Goal: Task Accomplishment & Management: Manage account settings

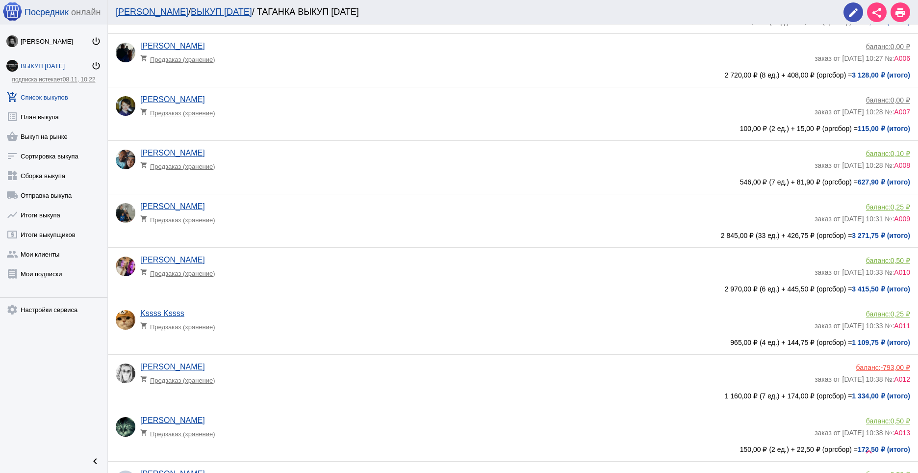
scroll to position [357, 0]
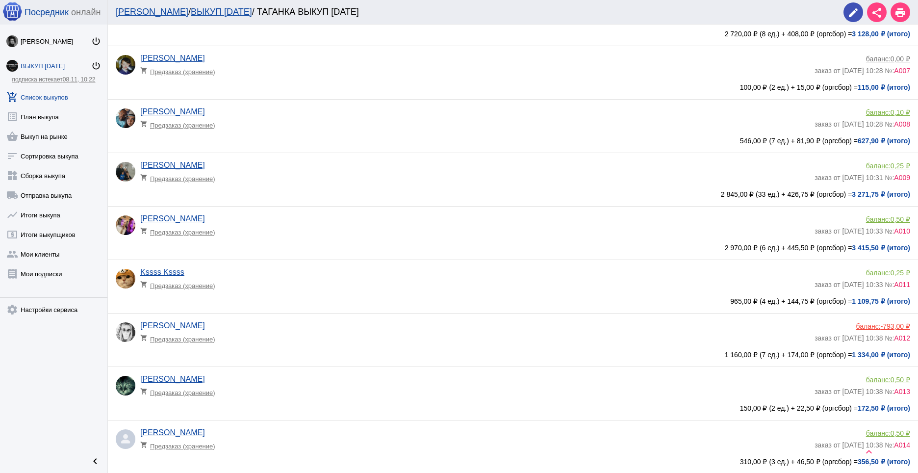
click at [424, 350] on div "Евгения Гырдымова shopping_cart Предзаказ (хранение) баланс: -793,00 ₽ заказ от…" at bounding box center [515, 338] width 799 height 34
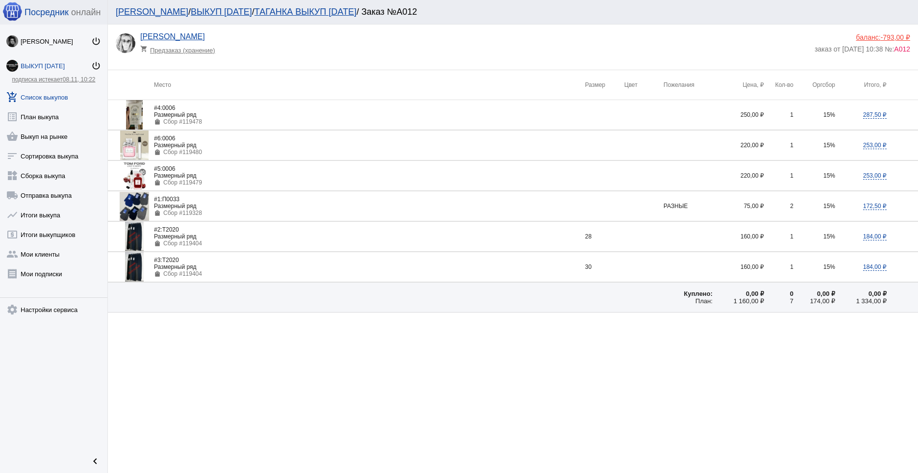
click at [862, 37] on div "баланс: -793,00 ₽" at bounding box center [863, 37] width 96 height 8
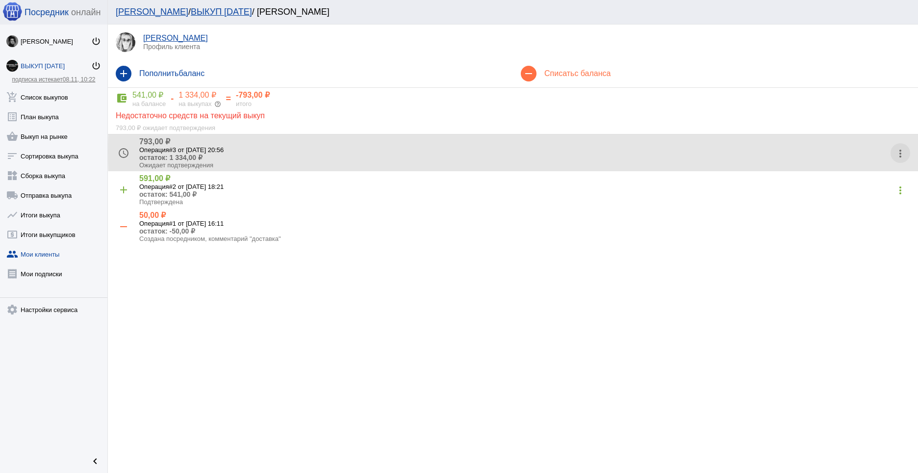
click at [902, 152] on mat-icon "more_vert" at bounding box center [901, 154] width 16 height 16
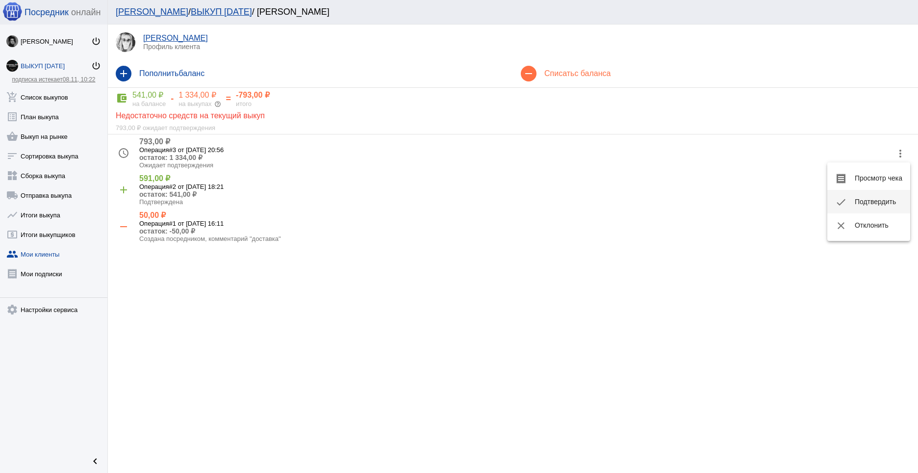
click at [880, 194] on button "check Подтвердить" at bounding box center [868, 202] width 83 height 24
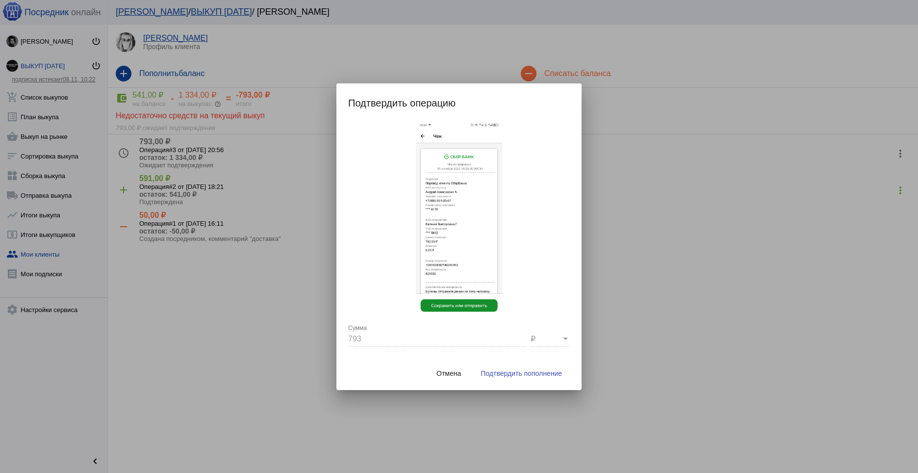
click at [559, 379] on button "Подтвердить пополнение" at bounding box center [521, 373] width 97 height 18
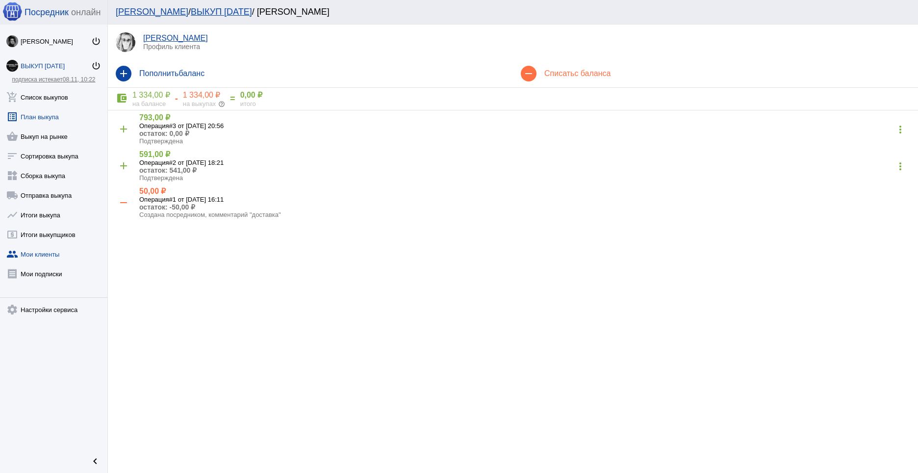
click at [41, 112] on link "list_alt План выкупа" at bounding box center [53, 115] width 107 height 20
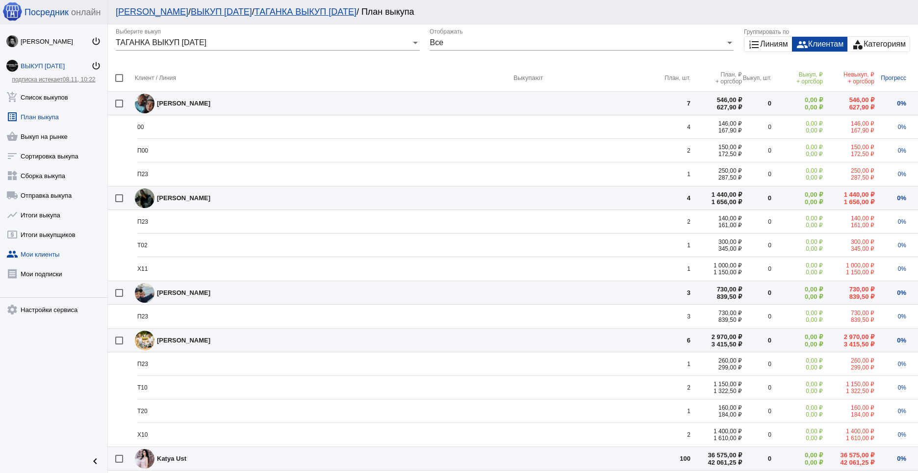
click at [43, 253] on link "group Мои клиенты" at bounding box center [53, 252] width 107 height 20
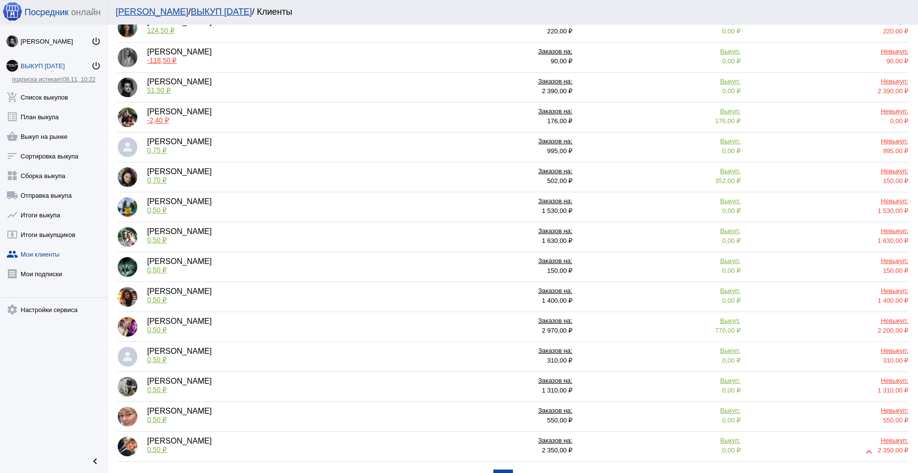
scroll to position [312, 0]
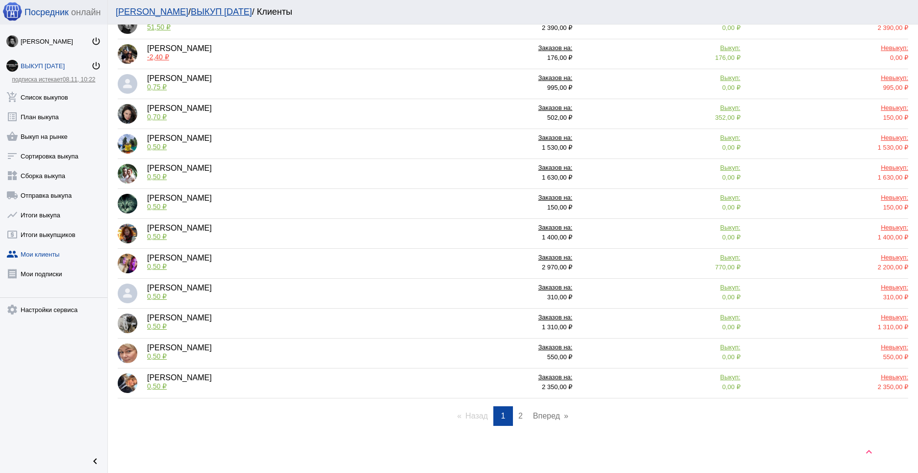
click at [520, 418] on link "page 2" at bounding box center [520, 416] width 14 height 20
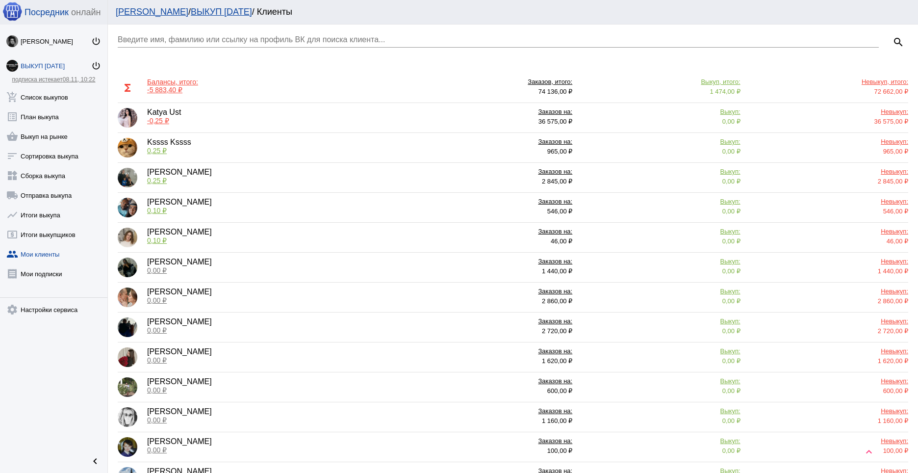
scroll to position [0, 0]
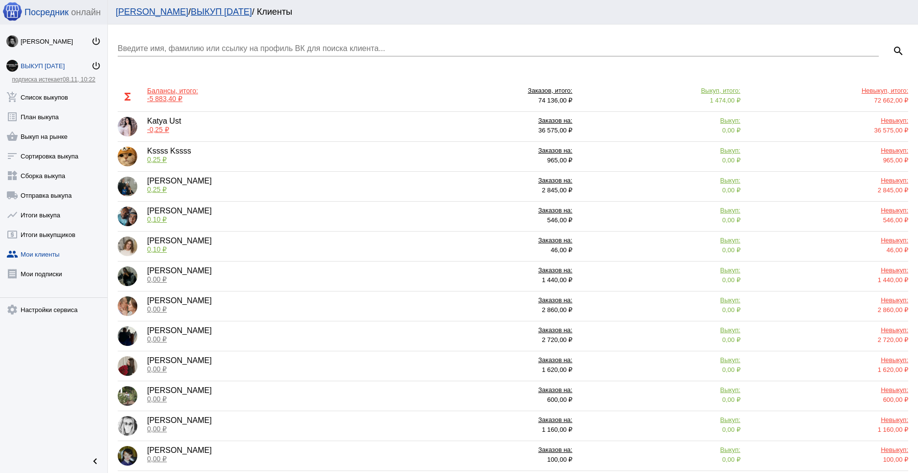
click at [171, 93] on div "Балансы, итого:" at bounding box center [172, 91] width 51 height 8
click at [43, 264] on link "receipt Мои подписки" at bounding box center [53, 272] width 107 height 20
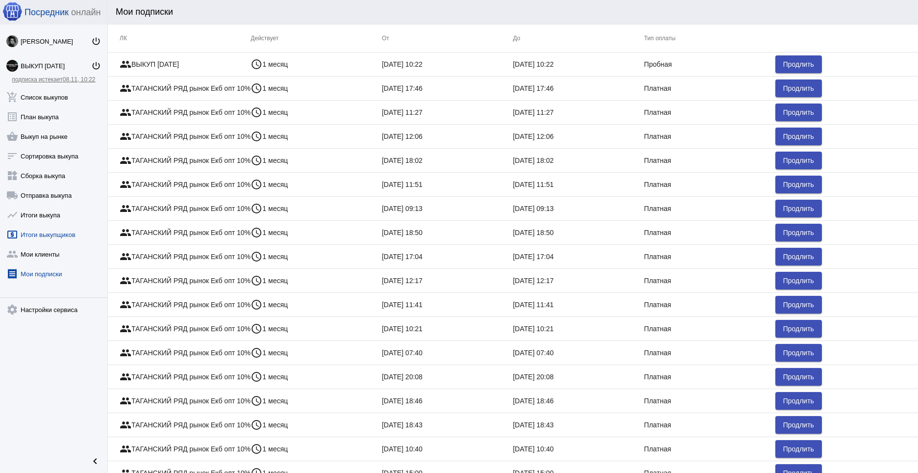
click at [50, 232] on link "local_atm Итоги выкупщиков" at bounding box center [53, 233] width 107 height 20
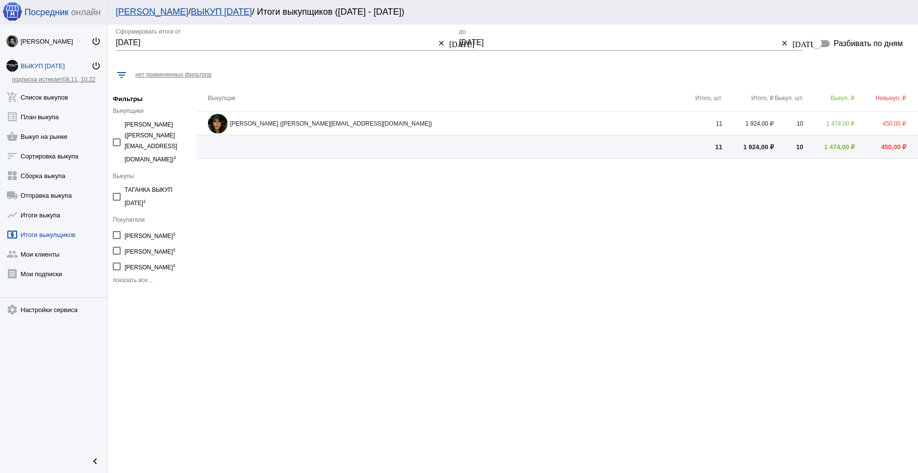
click at [124, 277] on span "показать все..." at bounding box center [133, 280] width 40 height 7
click at [119, 231] on div at bounding box center [117, 235] width 8 height 8
checkbox input "true"
click at [119, 231] on div at bounding box center [117, 235] width 8 height 8
checkbox input "false"
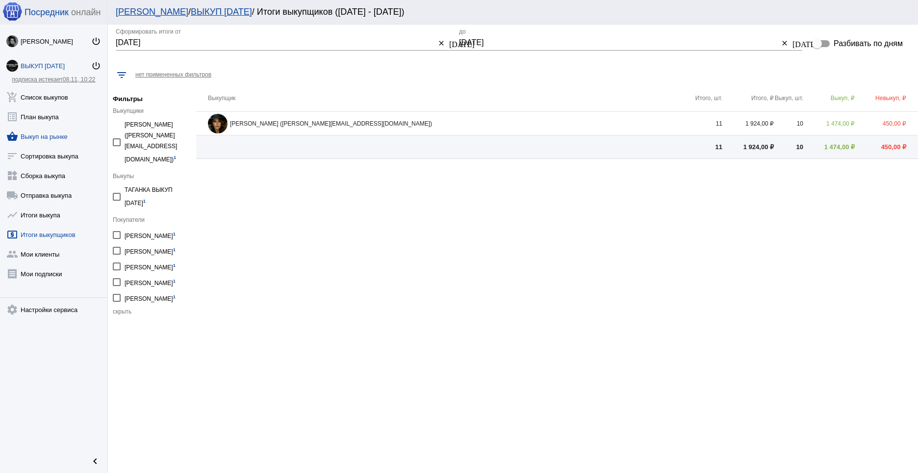
click at [48, 134] on link "shopping_basket Выкуп на рынке" at bounding box center [53, 135] width 107 height 20
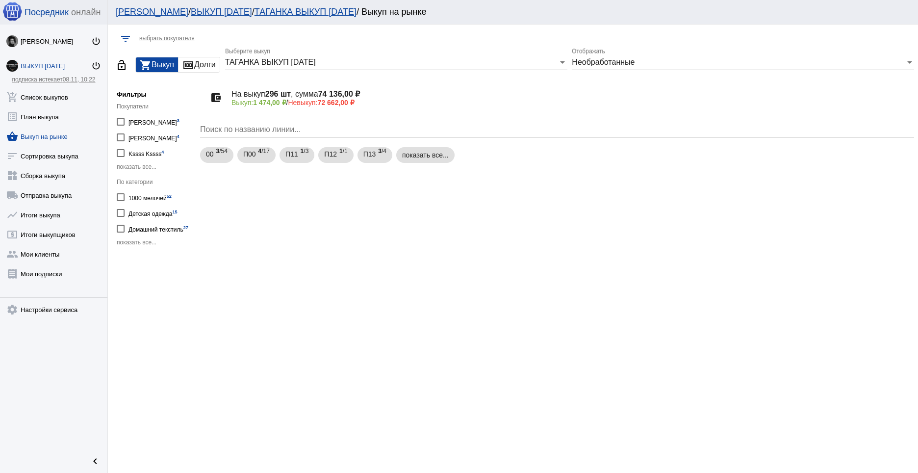
click at [194, 61] on mat-icon "money" at bounding box center [188, 65] width 12 height 12
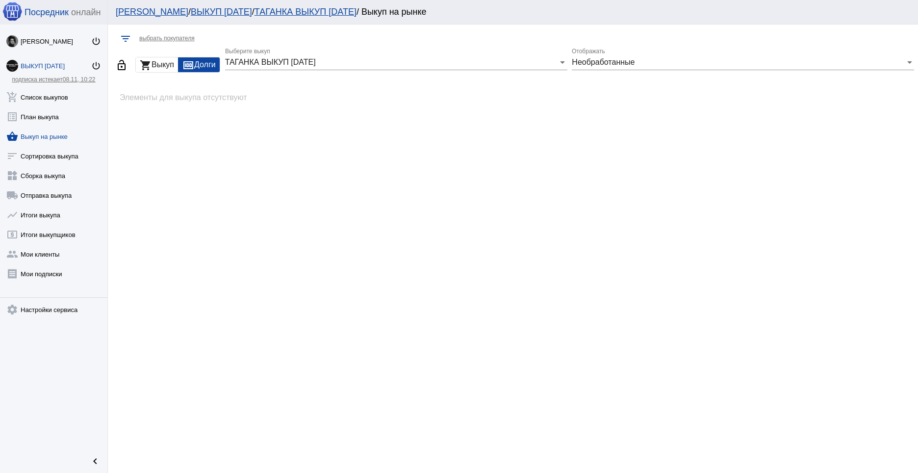
click at [678, 58] on div "Необработанные" at bounding box center [738, 62] width 333 height 9
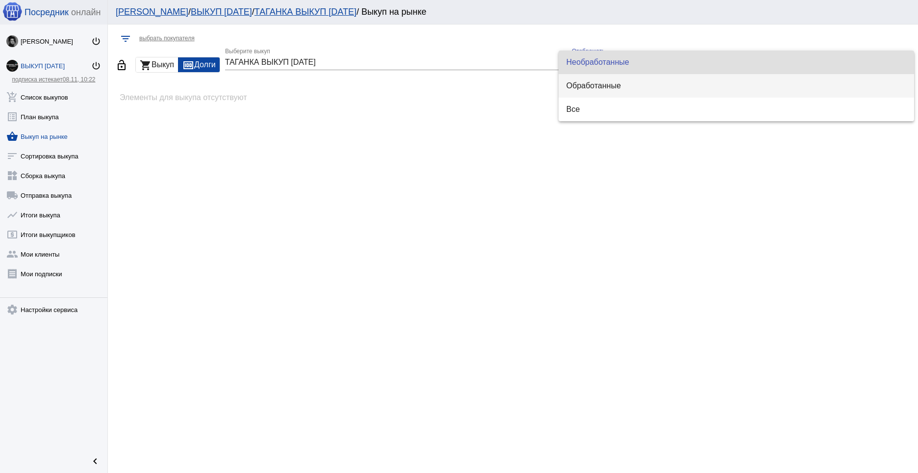
click at [644, 80] on mat-option "Обработанные" at bounding box center [737, 86] width 356 height 24
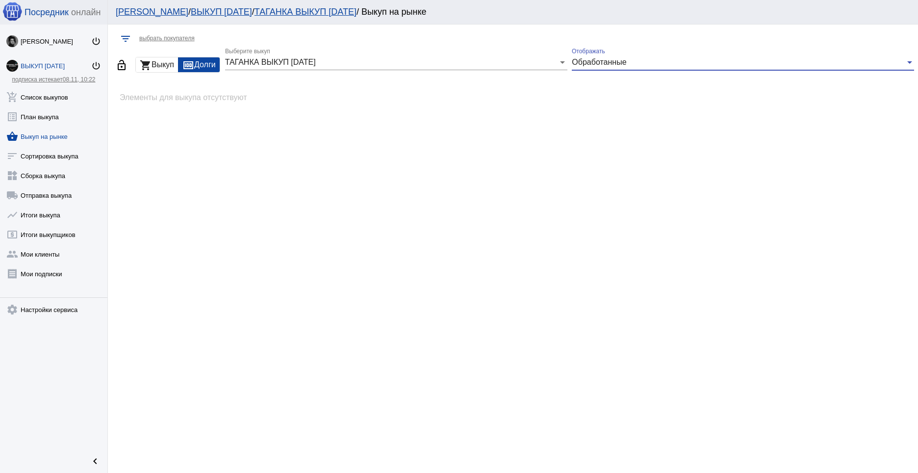
click at [634, 59] on div "Обработанные" at bounding box center [738, 62] width 333 height 9
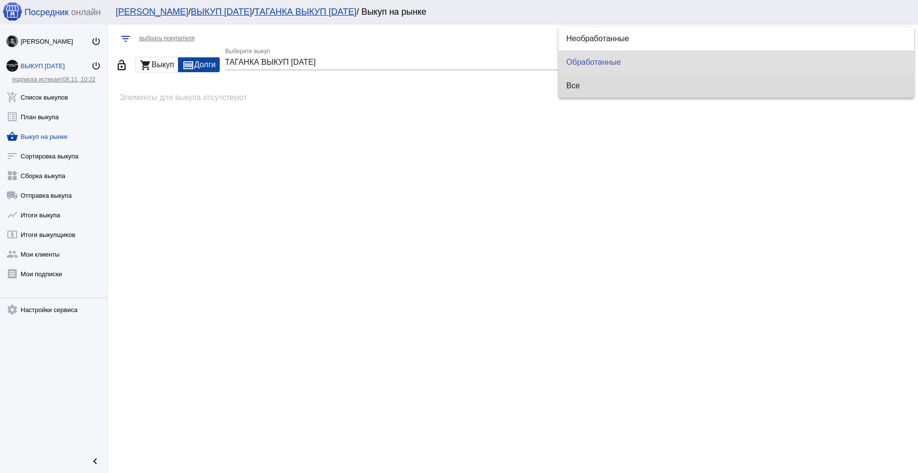
click at [631, 95] on mat-option "Все" at bounding box center [737, 86] width 356 height 24
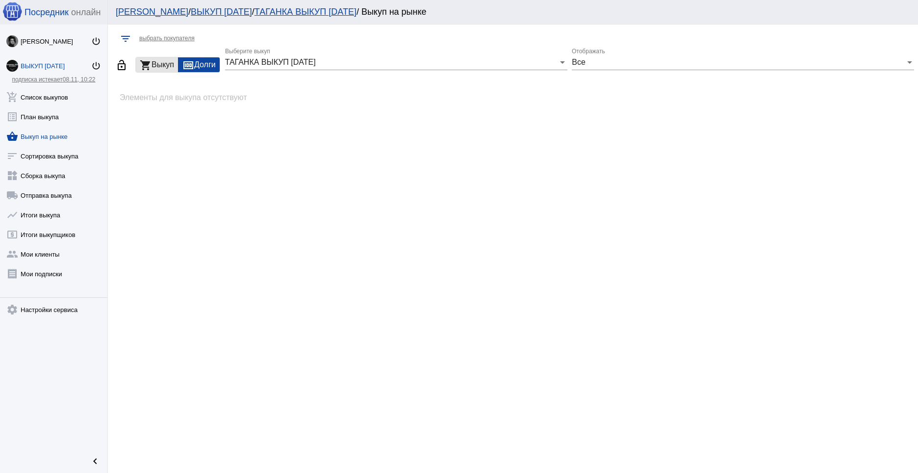
click at [153, 65] on div "shopping_cart Выкуп" at bounding box center [157, 64] width 42 height 15
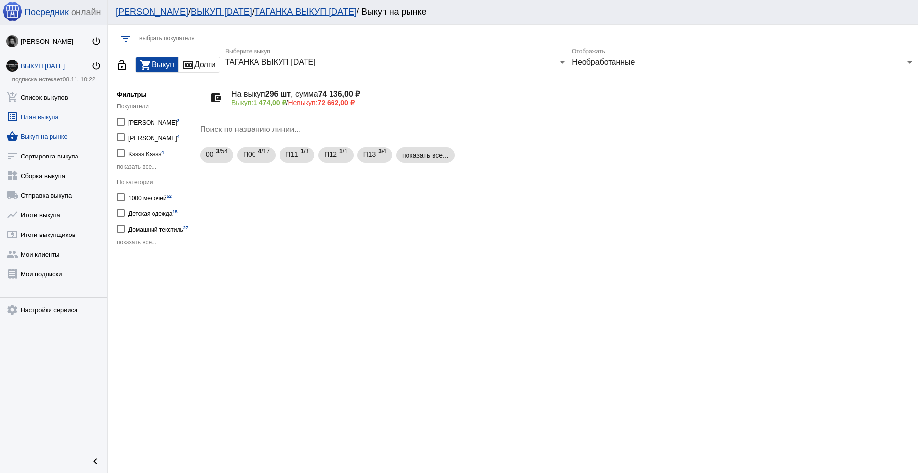
click at [41, 118] on link "list_alt План выкупа" at bounding box center [53, 115] width 107 height 20
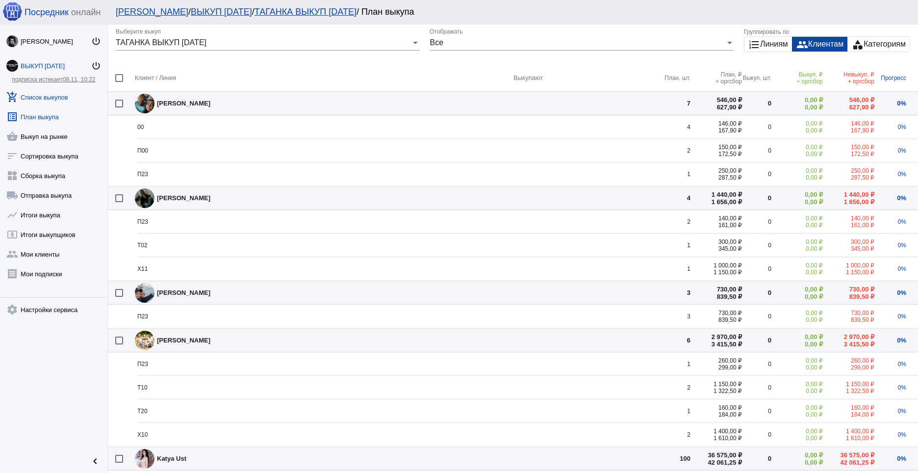
click at [55, 97] on link "add_shopping_cart Список выкупов" at bounding box center [53, 95] width 107 height 20
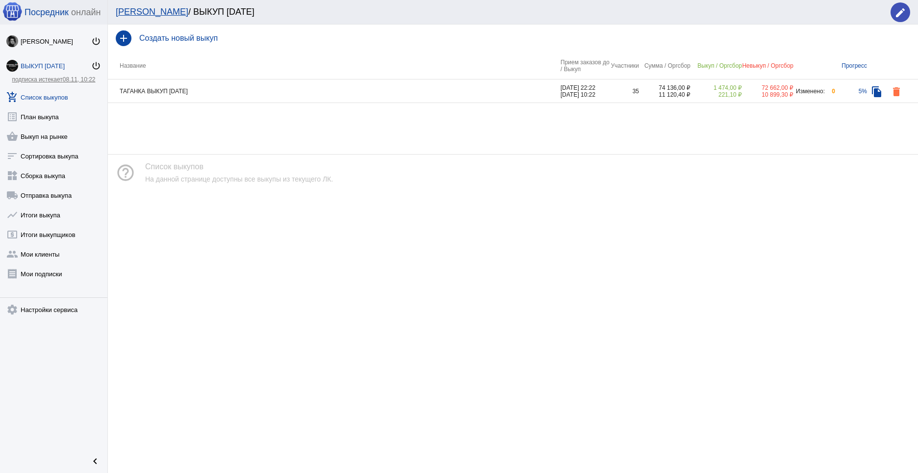
click at [224, 93] on td "ТАГАНКА ВЫКУП [DATE]" at bounding box center [334, 91] width 453 height 24
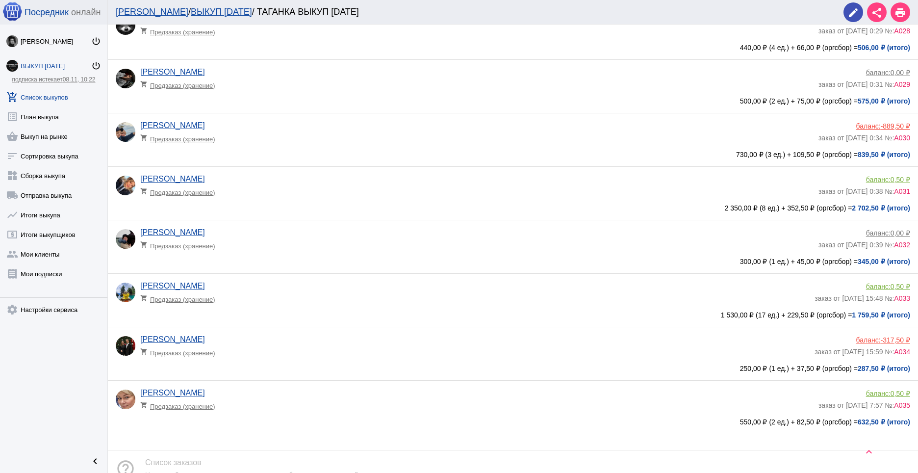
scroll to position [1533, 0]
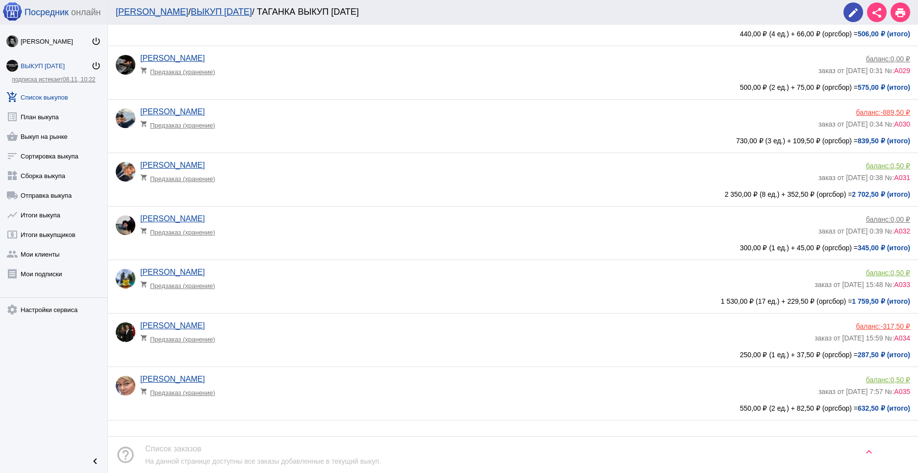
click at [869, 327] on div "баланс: -317,50 ₽" at bounding box center [863, 326] width 96 height 8
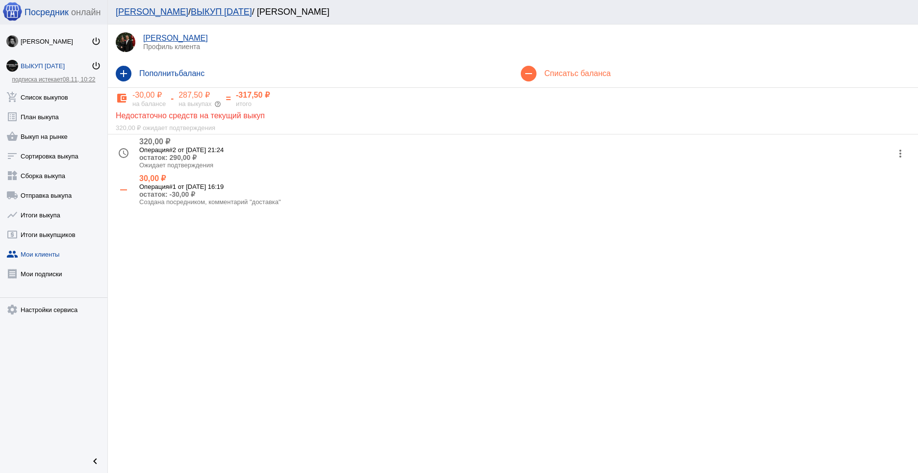
click at [902, 152] on mat-icon "more_vert" at bounding box center [901, 154] width 16 height 16
click at [876, 204] on button "check Подтвердить" at bounding box center [868, 202] width 83 height 24
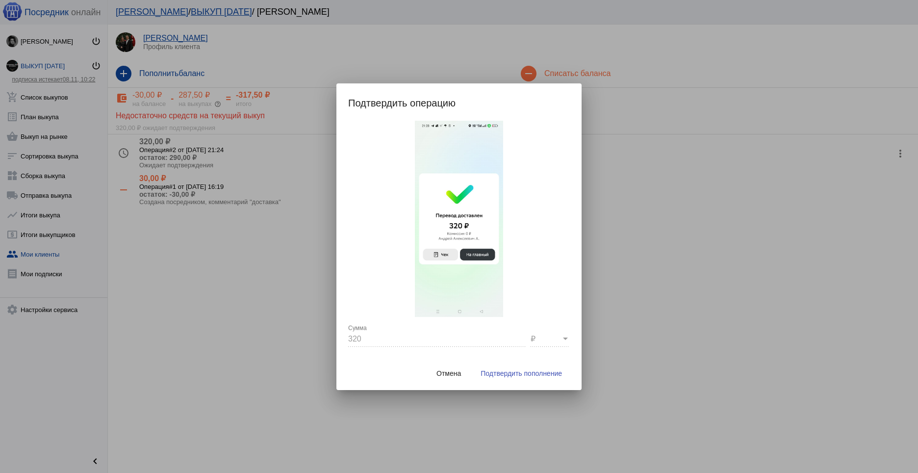
click at [509, 372] on span "Подтвердить пополнение" at bounding box center [521, 373] width 81 height 8
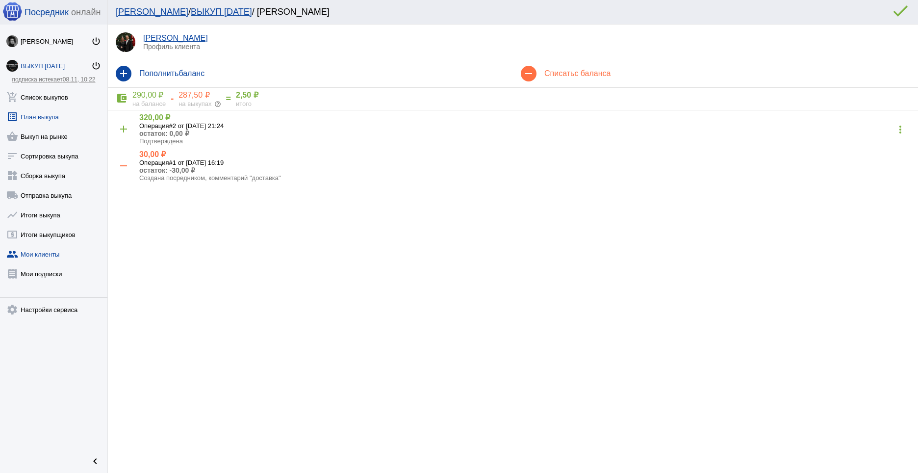
click at [49, 118] on link "list_alt План выкупа" at bounding box center [53, 115] width 107 height 20
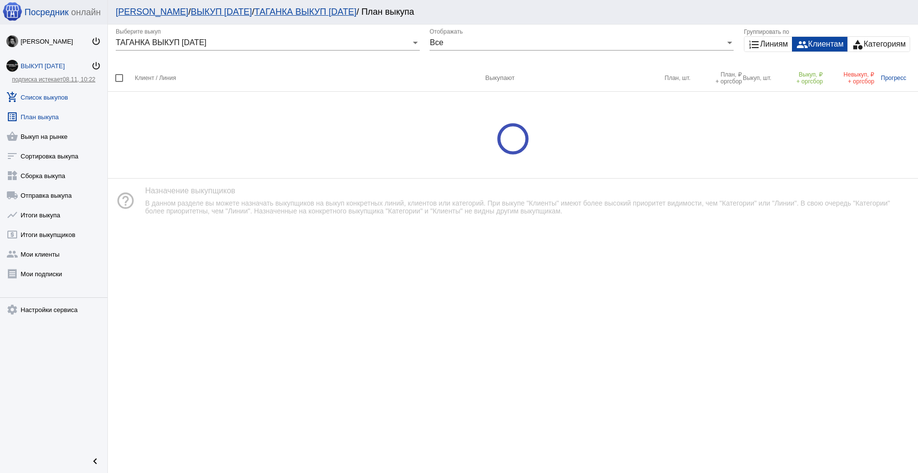
click at [52, 99] on link "add_shopping_cart Список выкупов" at bounding box center [53, 95] width 107 height 20
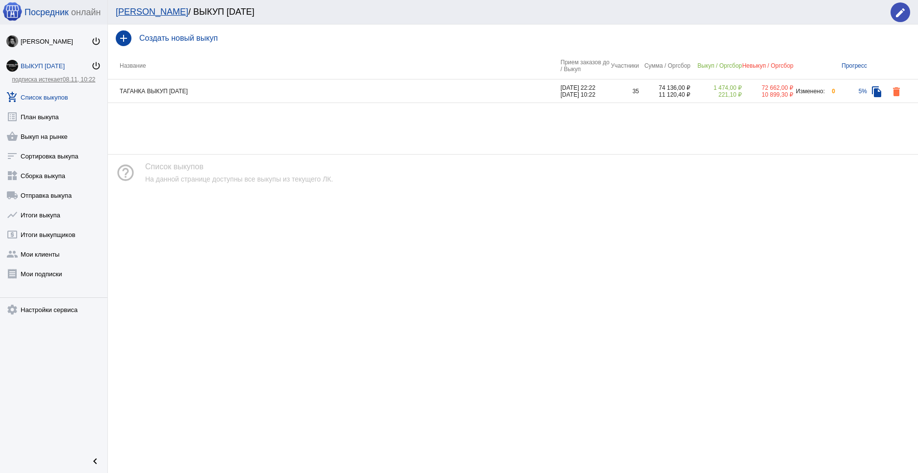
click at [231, 96] on td "ТАГАНКА ВЫКУП [DATE]" at bounding box center [334, 91] width 453 height 24
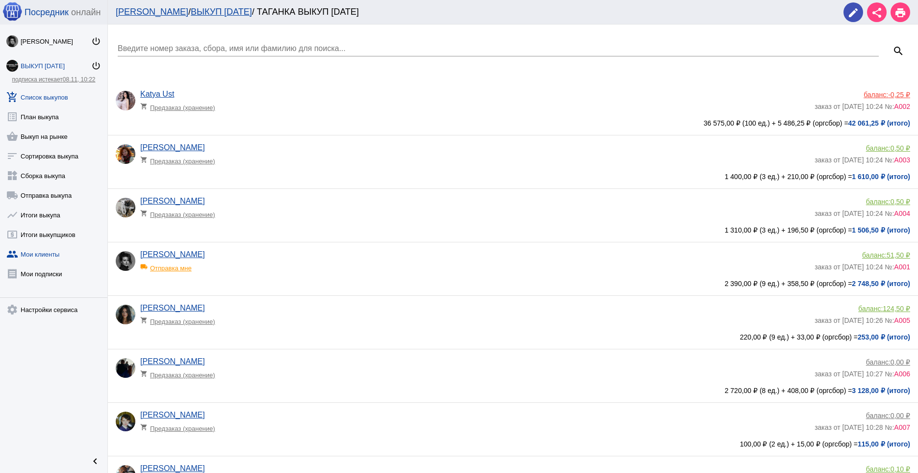
click at [42, 257] on link "group Мои клиенты" at bounding box center [53, 252] width 107 height 20
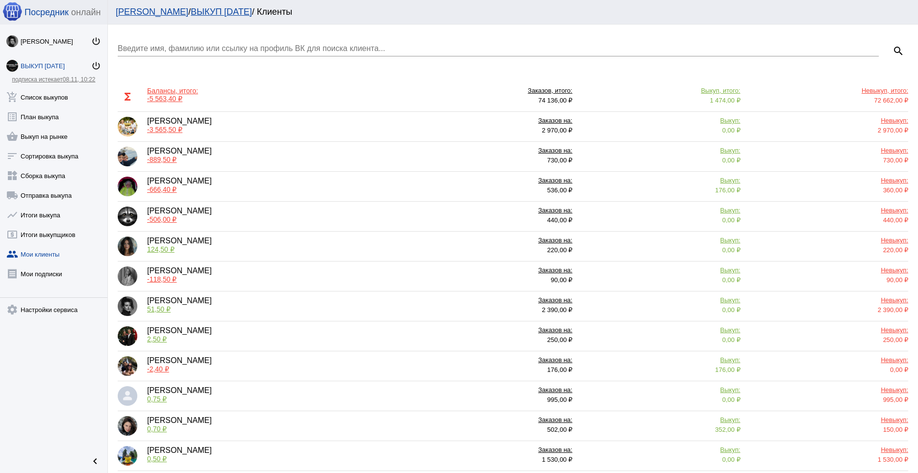
click at [159, 159] on span "-889,50 ₽" at bounding box center [161, 159] width 29 height 8
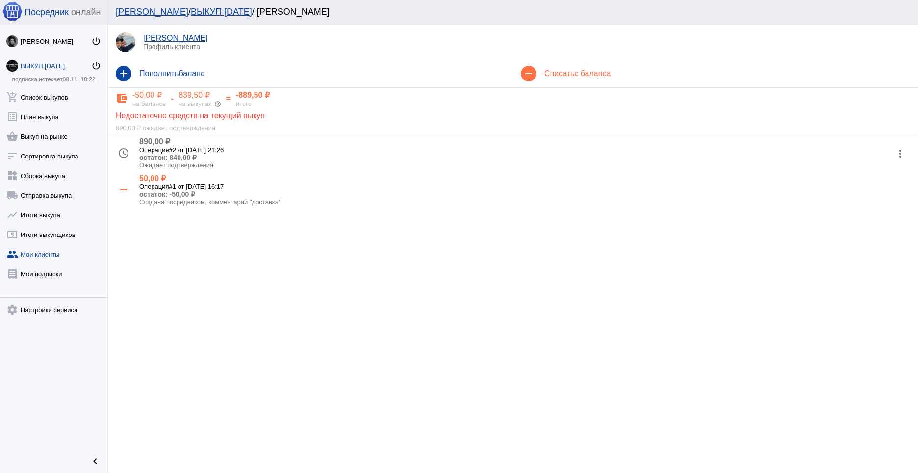
click at [900, 153] on mat-icon "more_vert" at bounding box center [901, 154] width 16 height 16
click at [872, 175] on button "receipt Просмотр чека" at bounding box center [868, 178] width 83 height 24
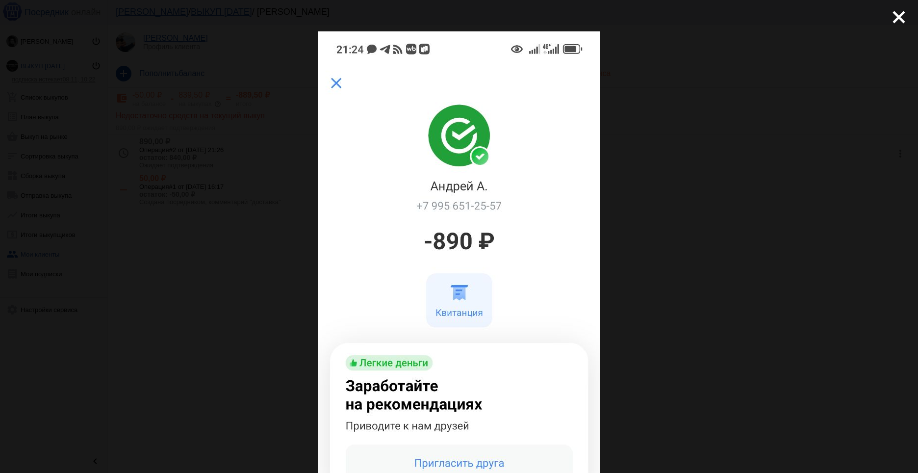
click at [710, 286] on div "close get_app скачать" at bounding box center [459, 405] width 918 height 810
click at [897, 18] on mat-icon "close" at bounding box center [895, 13] width 12 height 12
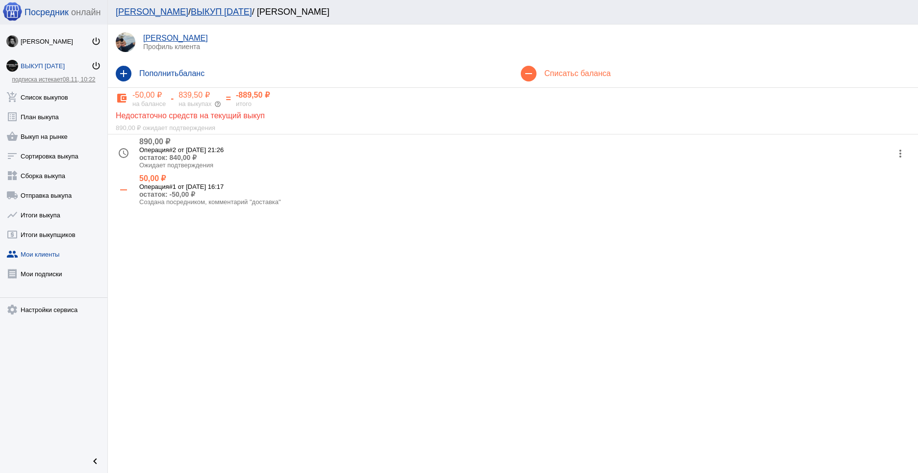
click at [901, 153] on mat-icon "more_vert" at bounding box center [901, 154] width 16 height 16
click at [853, 208] on button "check Подтвердить" at bounding box center [868, 202] width 83 height 24
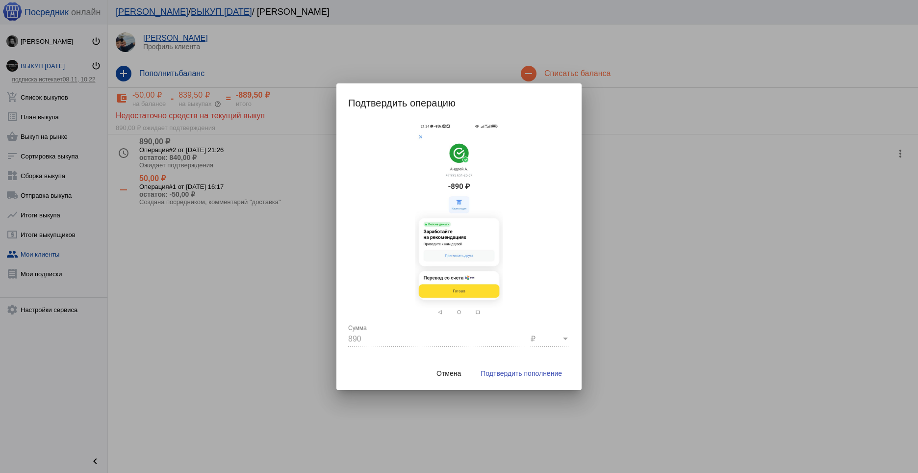
click at [528, 376] on span "Подтвердить пополнение" at bounding box center [521, 373] width 81 height 8
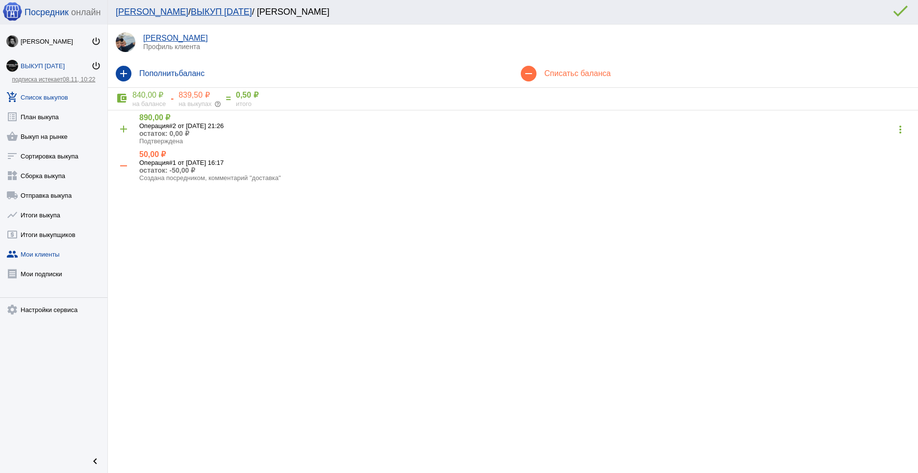
click at [48, 97] on link "add_shopping_cart Список выкупов" at bounding box center [53, 95] width 107 height 20
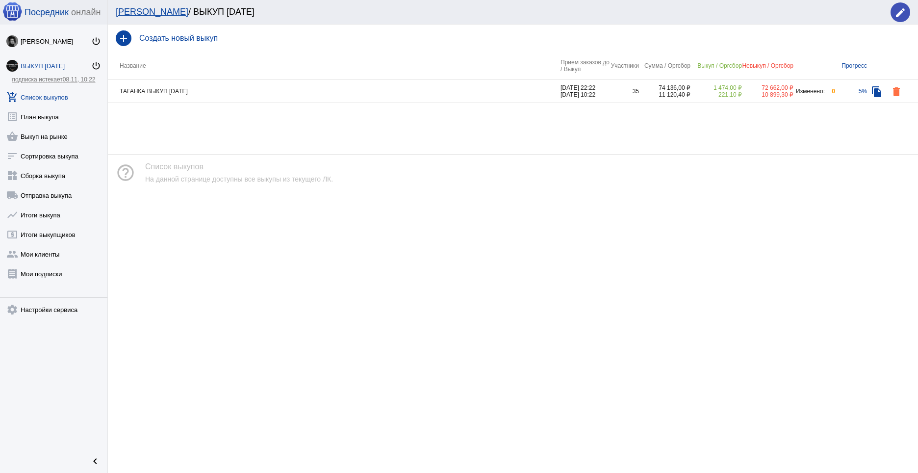
click at [418, 93] on td "ТАГАНКА ВЫКУП [DATE]" at bounding box center [334, 91] width 453 height 24
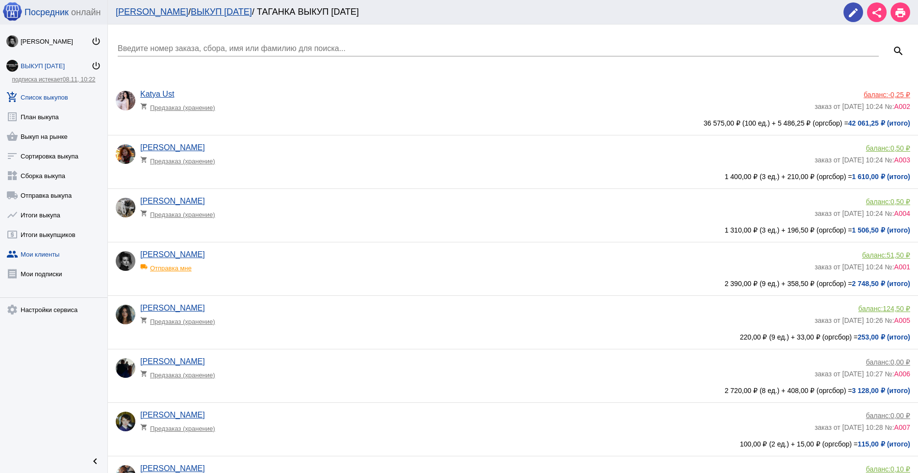
click at [43, 255] on link "group Мои клиенты" at bounding box center [53, 252] width 107 height 20
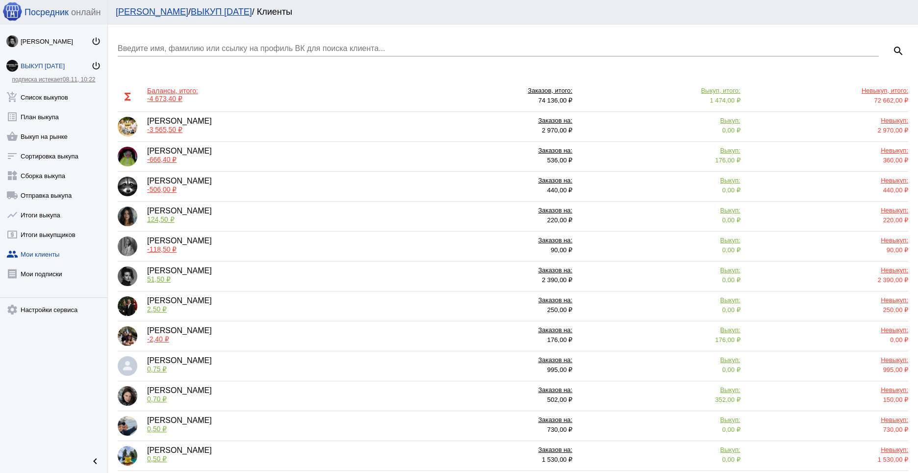
click at [167, 158] on span "-666,40 ₽" at bounding box center [161, 159] width 29 height 8
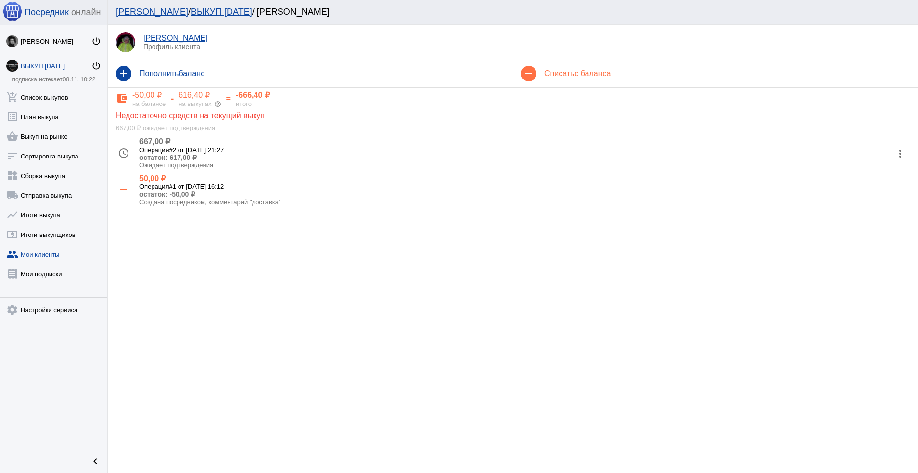
click at [899, 152] on mat-icon "more_vert" at bounding box center [901, 154] width 16 height 16
click at [876, 201] on button "check Подтвердить" at bounding box center [868, 202] width 83 height 24
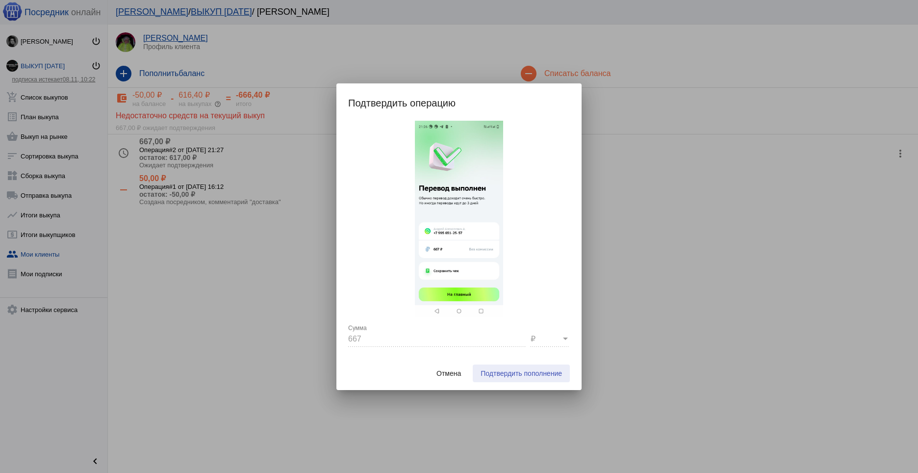
click at [548, 372] on span "Подтвердить пополнение" at bounding box center [521, 373] width 81 height 8
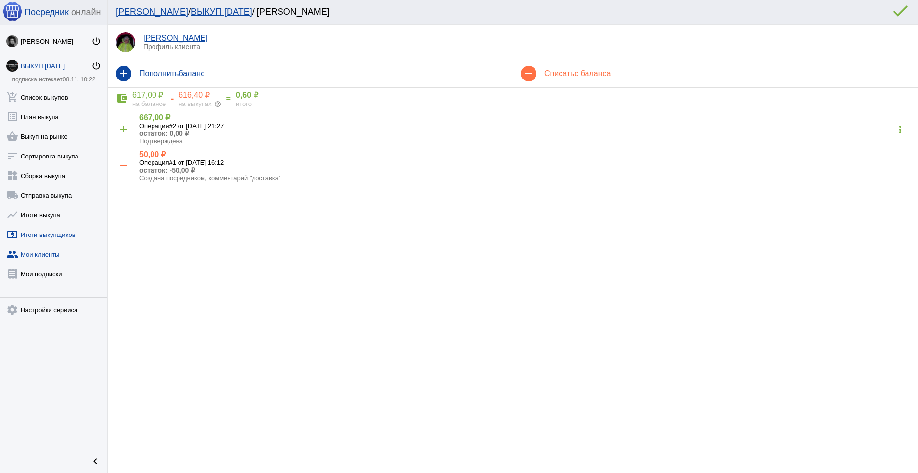
click at [49, 228] on link "local_atm Итоги выкупщиков" at bounding box center [53, 233] width 107 height 20
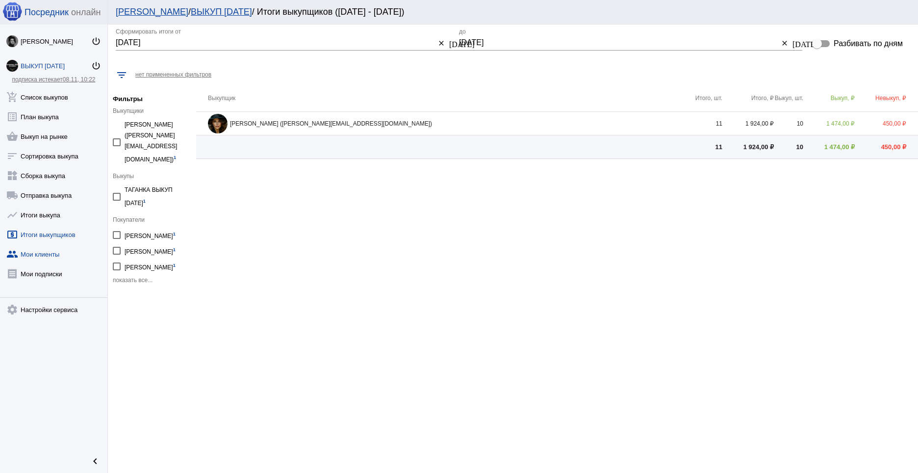
click at [44, 253] on link "group Мои клиенты" at bounding box center [53, 252] width 107 height 20
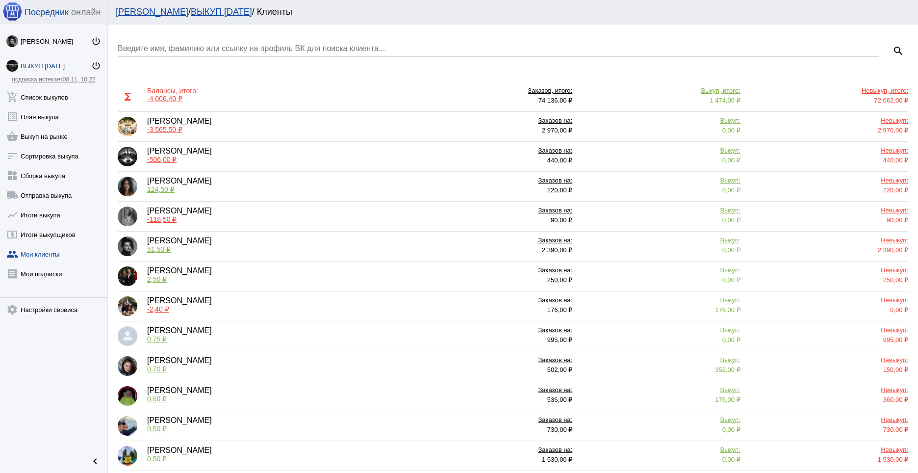
click at [244, 126] on div "[PERSON_NAME] -3 565,50 ₽" at bounding box center [261, 127] width 287 height 20
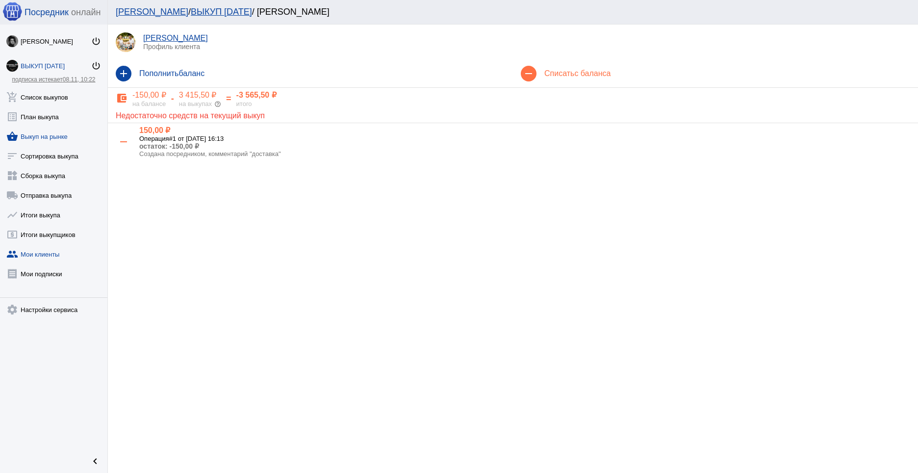
click at [48, 137] on link "shopping_basket Выкуп на рынке" at bounding box center [53, 135] width 107 height 20
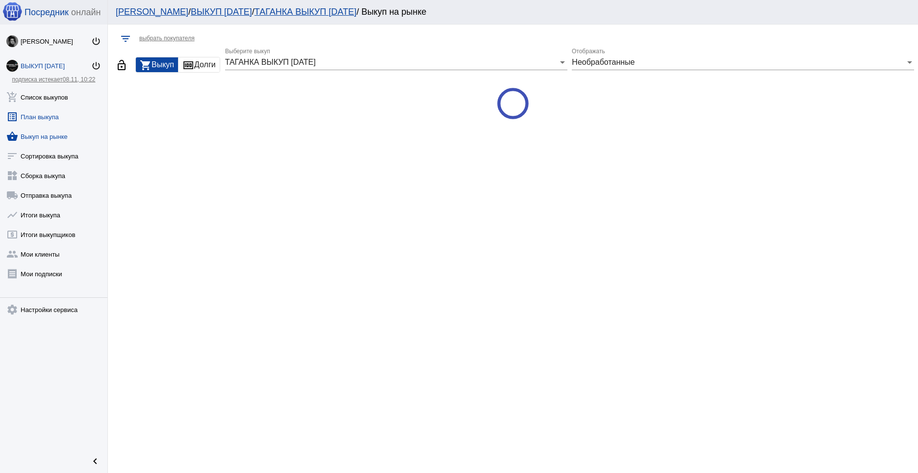
click at [53, 118] on link "list_alt План выкупа" at bounding box center [53, 115] width 107 height 20
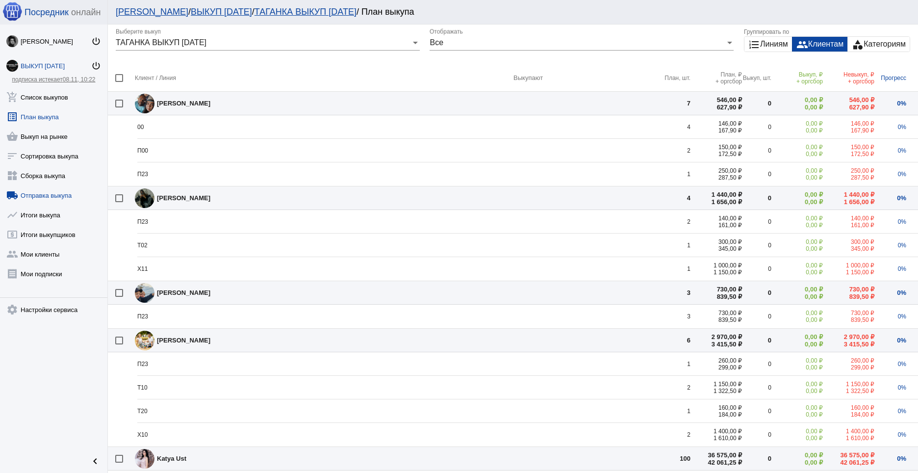
click at [51, 198] on link "local_shipping Отправка выкупа" at bounding box center [53, 193] width 107 height 20
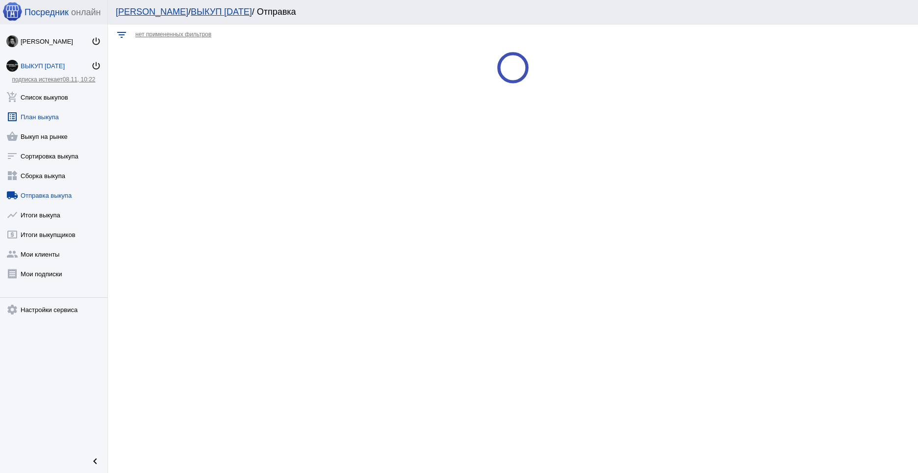
click at [53, 110] on link "list_alt План выкупа" at bounding box center [53, 115] width 107 height 20
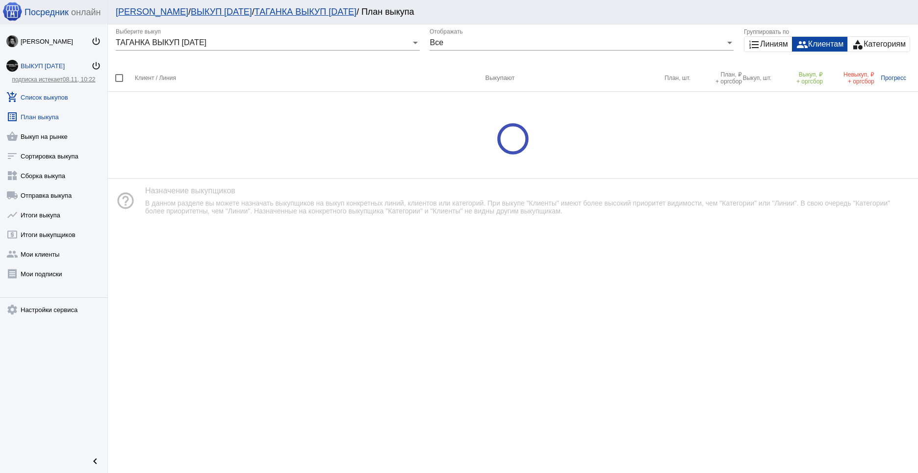
click at [53, 101] on link "add_shopping_cart Список выкупов" at bounding box center [53, 95] width 107 height 20
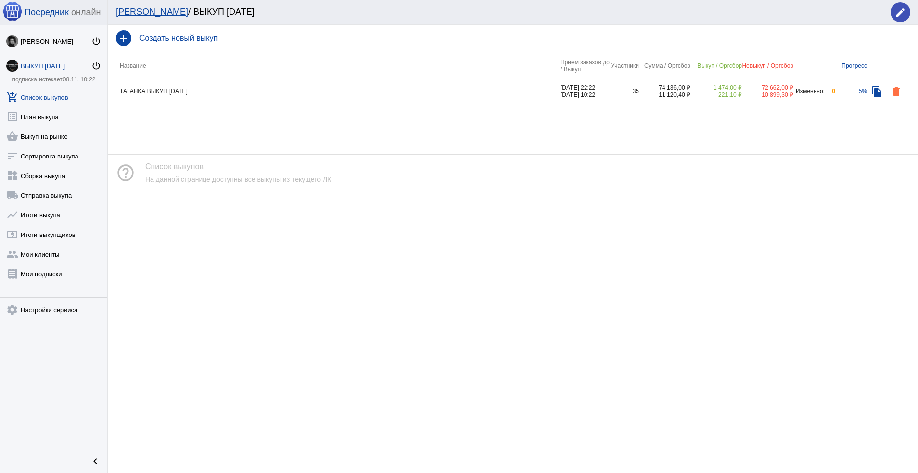
click at [239, 95] on td "ТАГАНКА ВЫКУП [DATE]" at bounding box center [334, 91] width 453 height 24
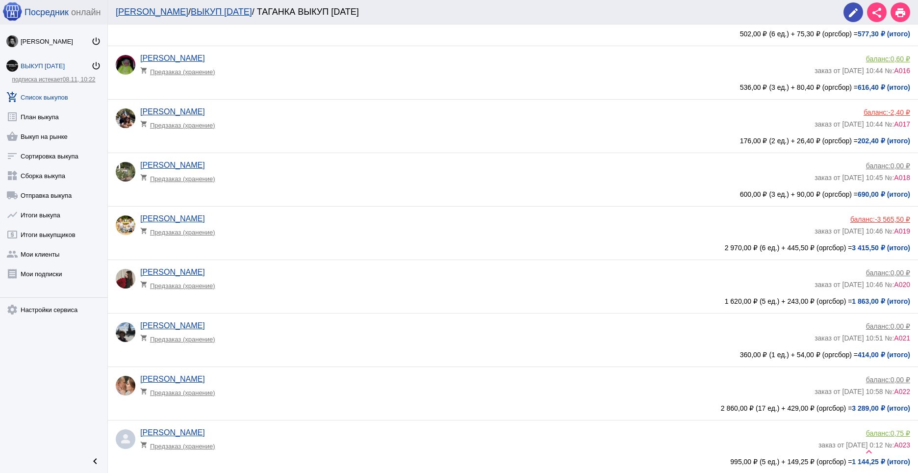
scroll to position [851, 0]
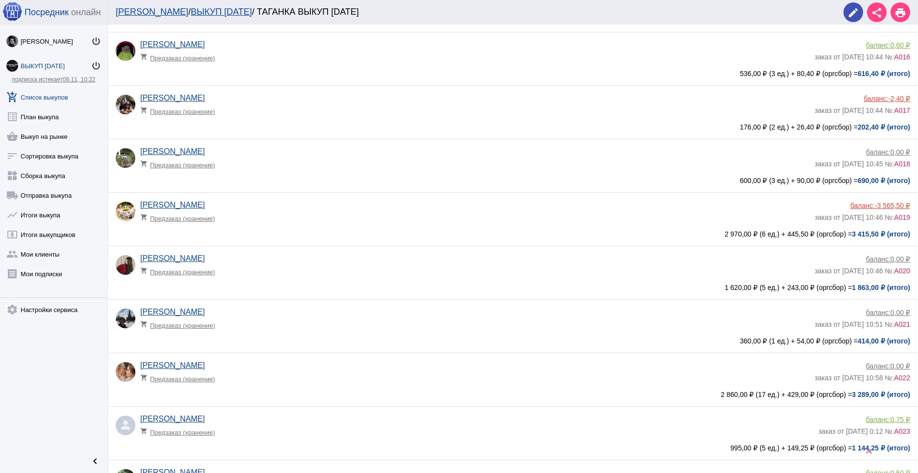
click at [259, 212] on app-delivery-type "shopping_cart Предзаказ (хранение)" at bounding box center [474, 215] width 669 height 13
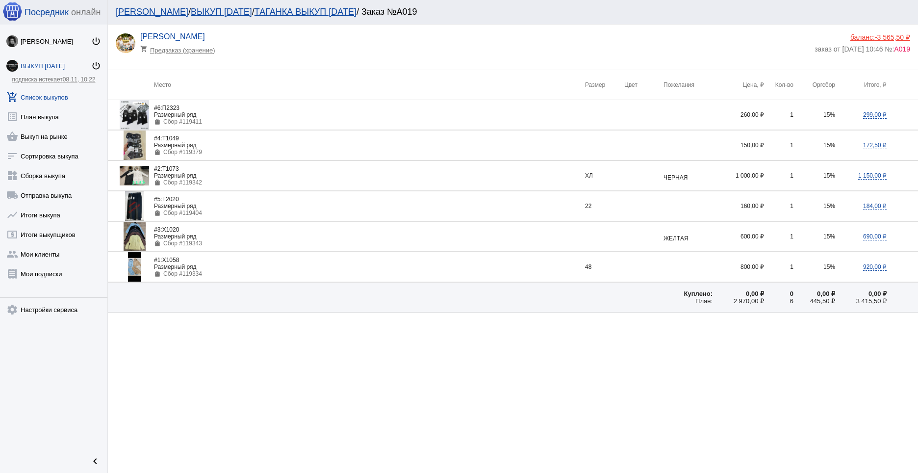
click at [136, 176] on img at bounding box center [134, 175] width 29 height 19
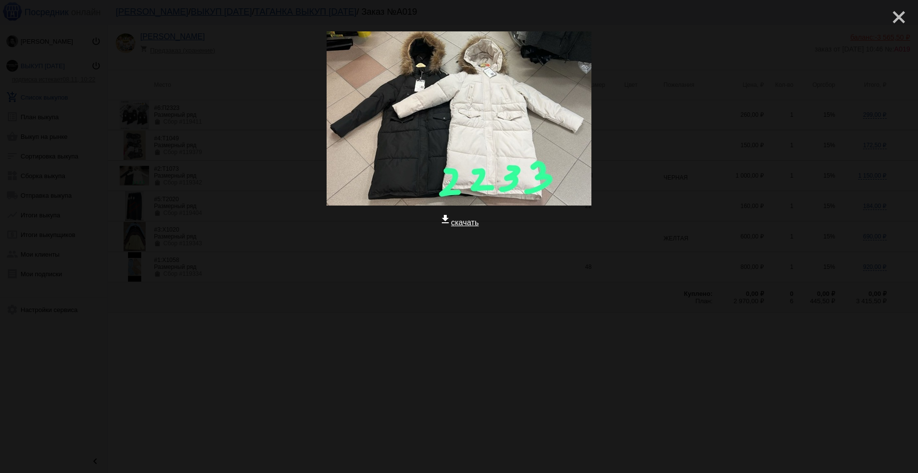
click at [895, 15] on mat-icon "close" at bounding box center [895, 13] width 12 height 12
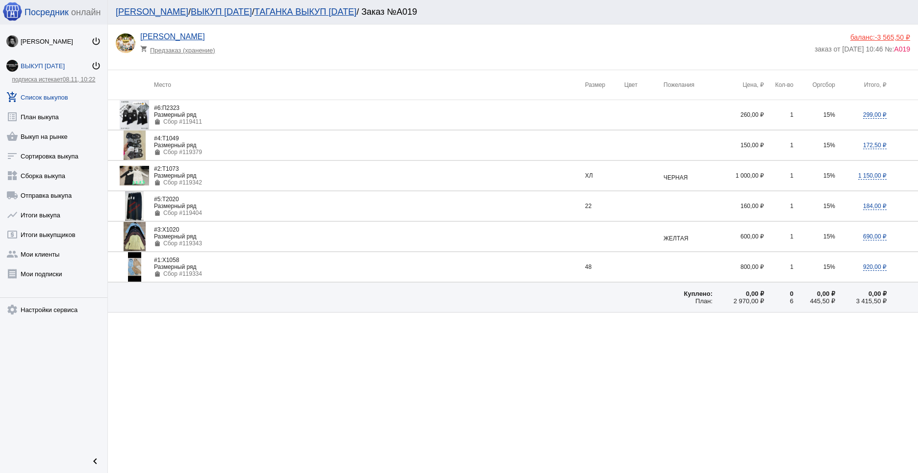
click at [137, 205] on img at bounding box center [134, 205] width 19 height 29
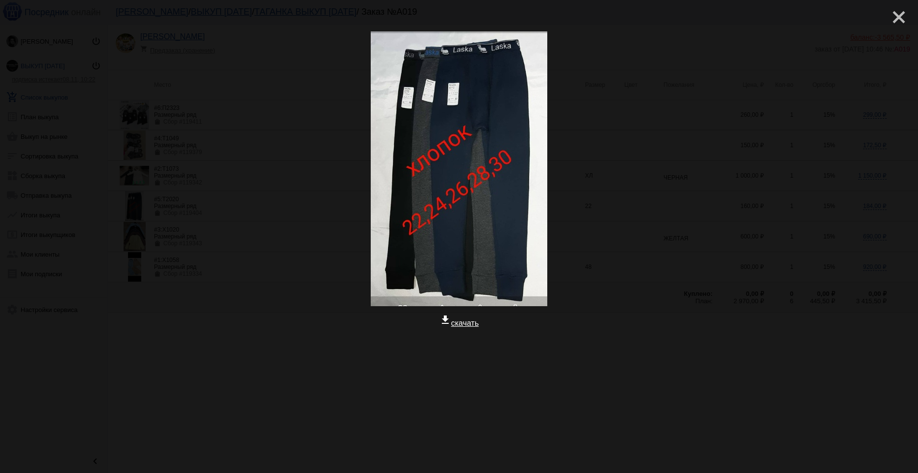
click at [898, 17] on mat-icon "close" at bounding box center [895, 13] width 12 height 12
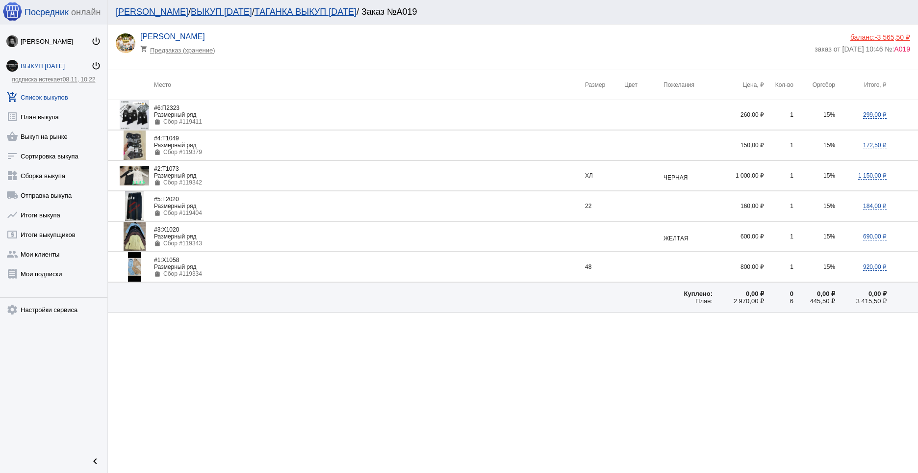
click at [133, 241] on img at bounding box center [135, 236] width 22 height 29
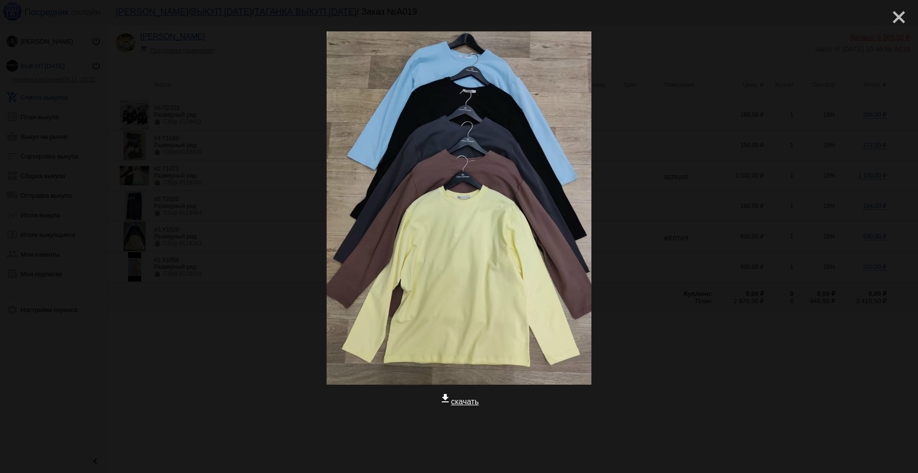
click at [892, 19] on mat-icon "close" at bounding box center [895, 13] width 12 height 12
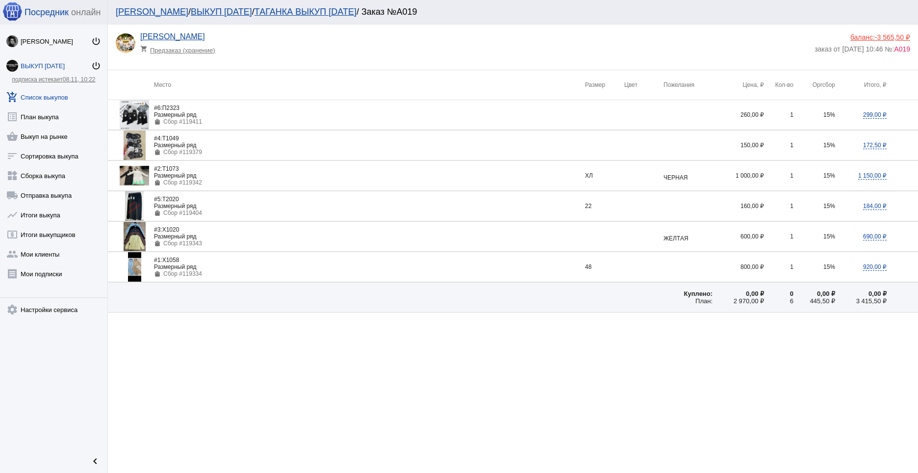
click at [128, 270] on img at bounding box center [134, 266] width 13 height 29
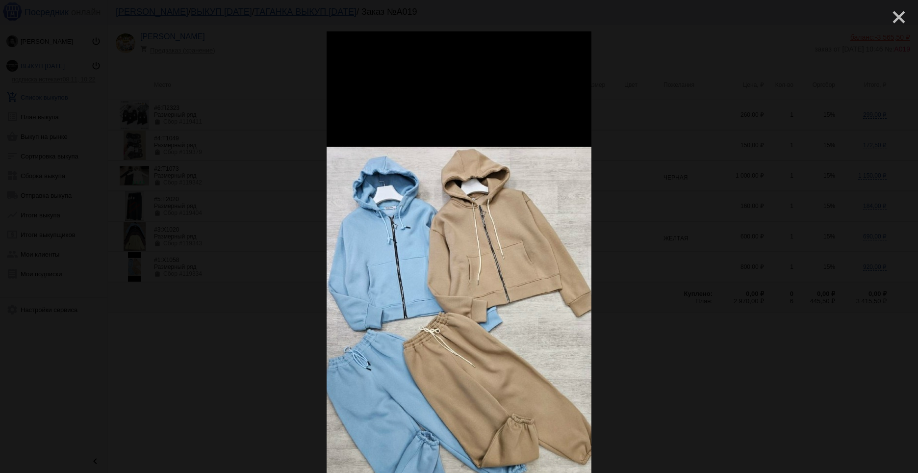
click at [891, 15] on mat-icon "close" at bounding box center [895, 13] width 12 height 12
